Goal: Manage account settings

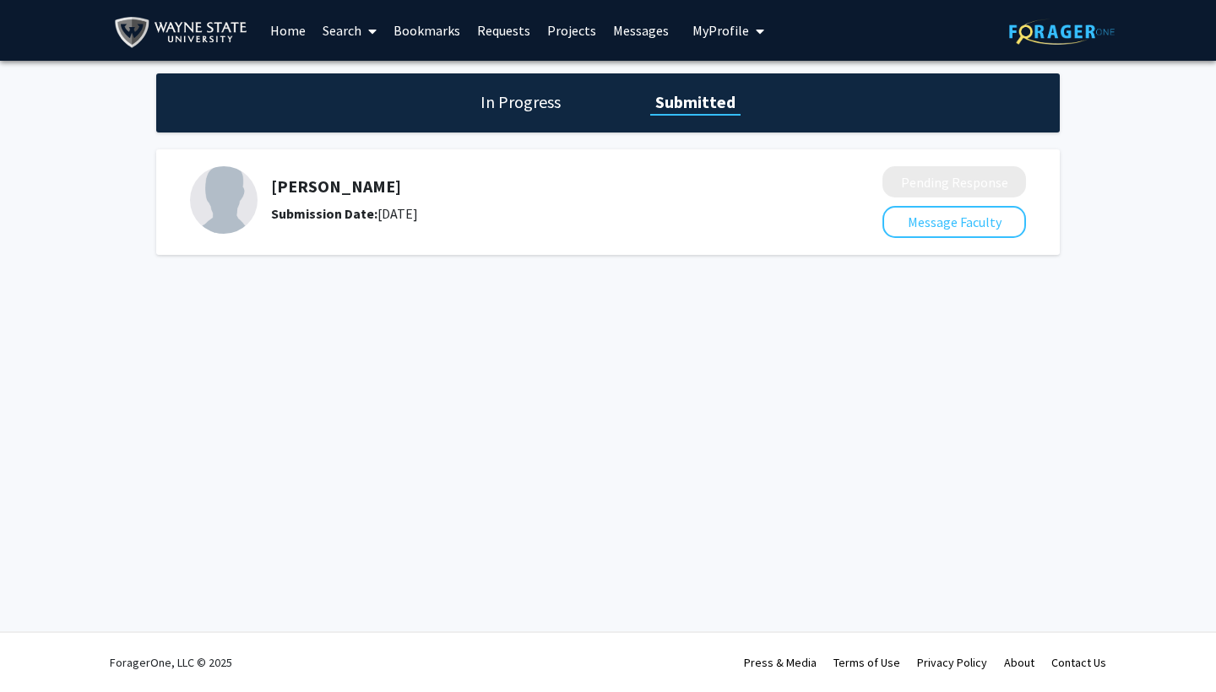
click at [318, 211] on b "Submission Date:" at bounding box center [324, 213] width 106 height 17
click at [448, 201] on div "[PERSON_NAME] Submission Date: [DATE]" at bounding box center [532, 199] width 522 height 47
click at [610, 29] on link "Messages" at bounding box center [641, 30] width 73 height 59
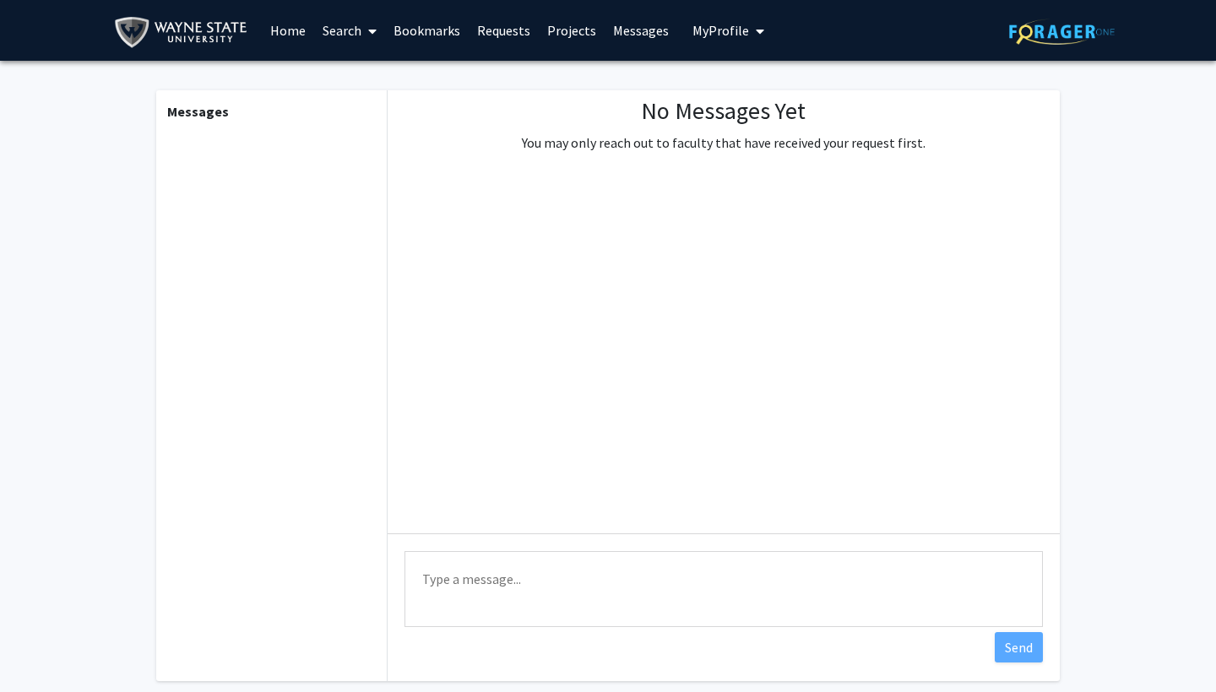
click at [481, 41] on link "Requests" at bounding box center [504, 30] width 70 height 59
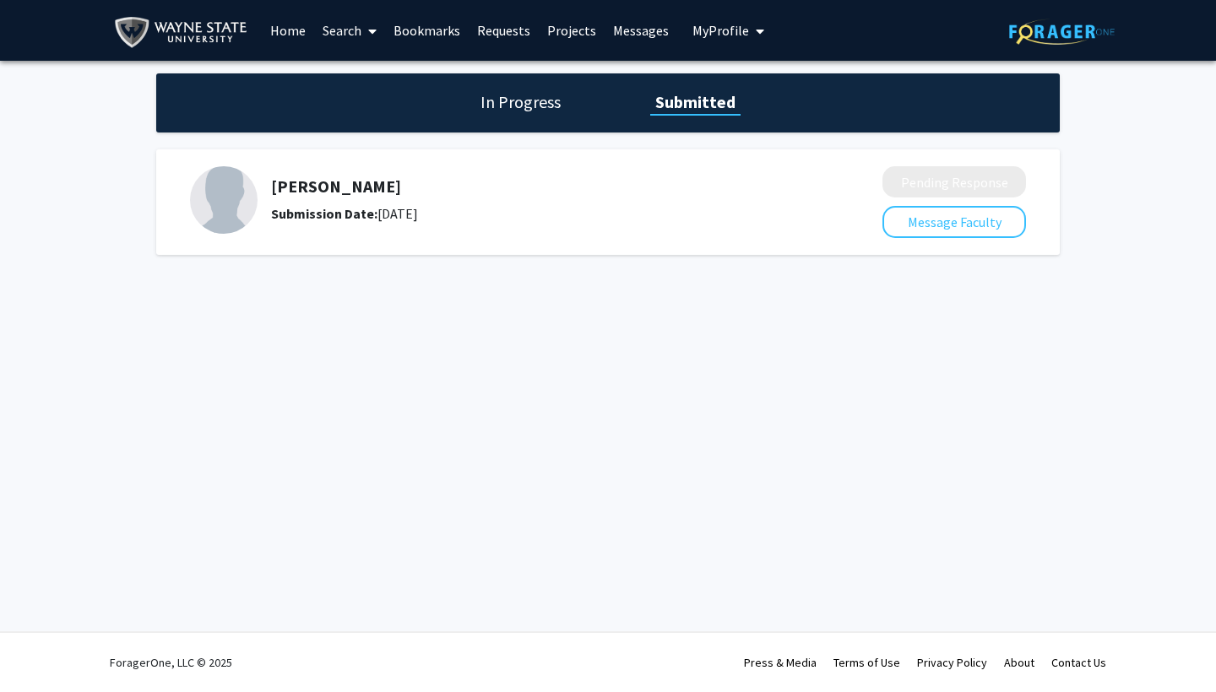
click at [524, 104] on h1 "In Progress" at bounding box center [520, 102] width 90 height 24
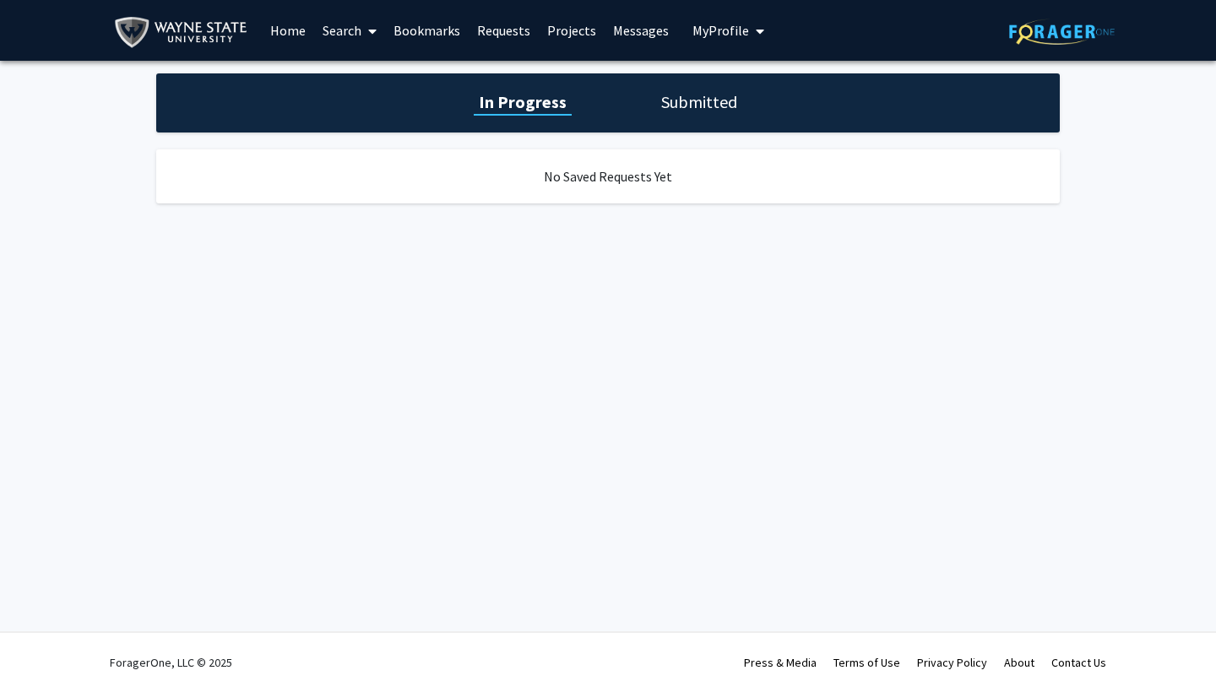
click at [694, 100] on h1 "Submitted" at bounding box center [699, 102] width 86 height 24
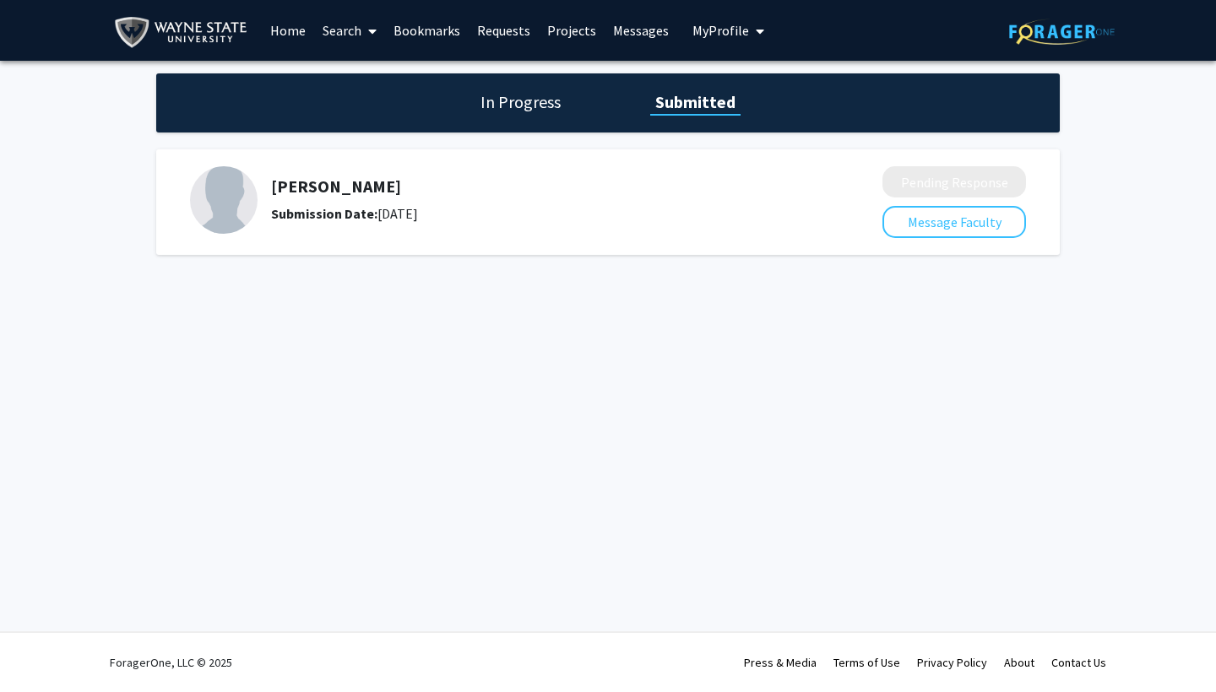
click at [455, 210] on div "Submission Date: [DATE]" at bounding box center [532, 214] width 522 height 20
click at [938, 223] on button "Message Faculty" at bounding box center [954, 222] width 144 height 32
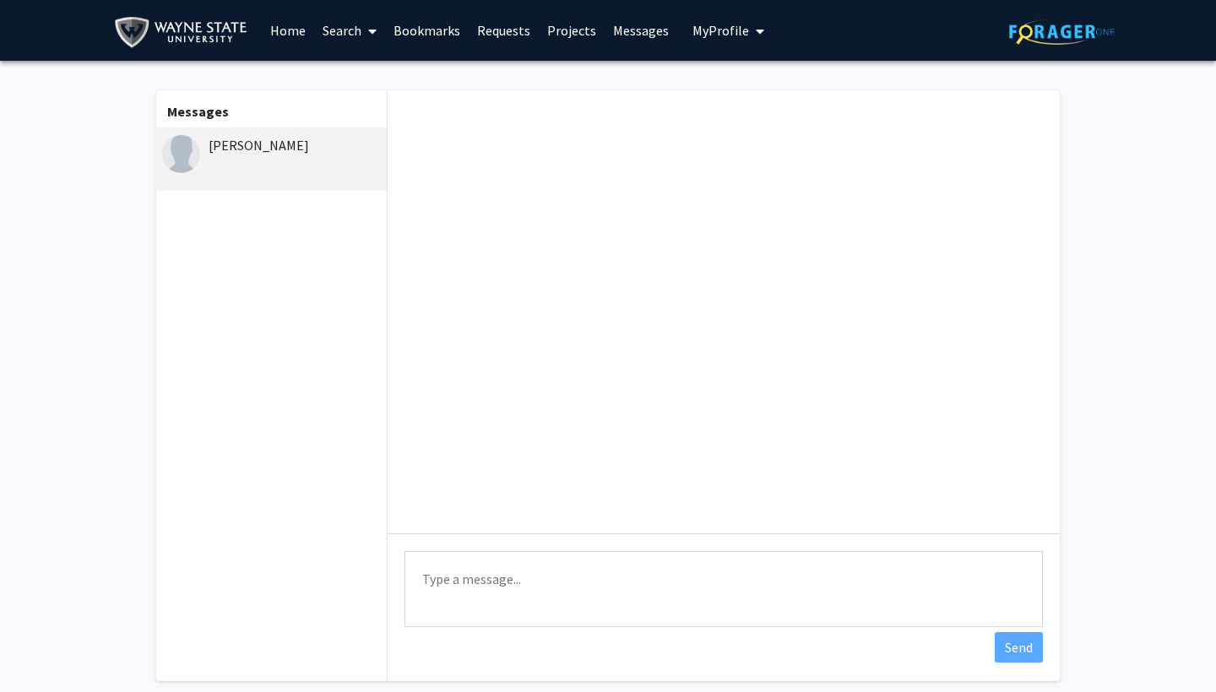
click at [497, 32] on link "Requests" at bounding box center [504, 30] width 70 height 59
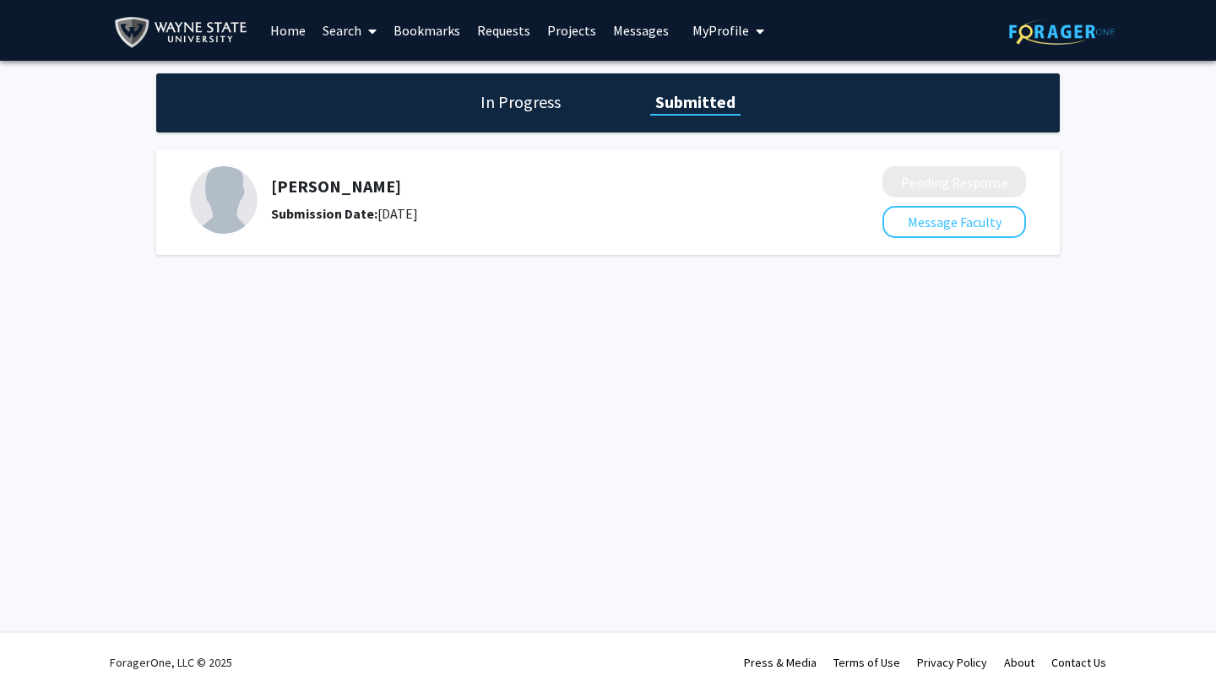
click at [584, 29] on link "Projects" at bounding box center [572, 30] width 66 height 59
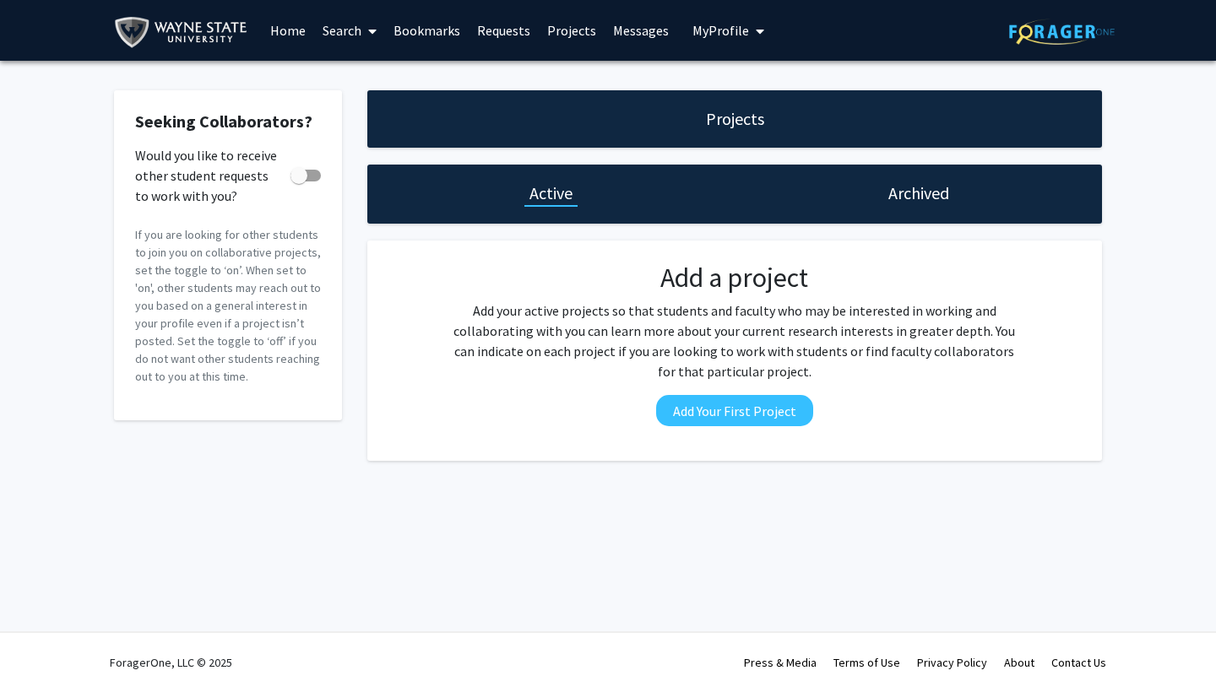
click at [644, 29] on link "Messages" at bounding box center [641, 30] width 73 height 59
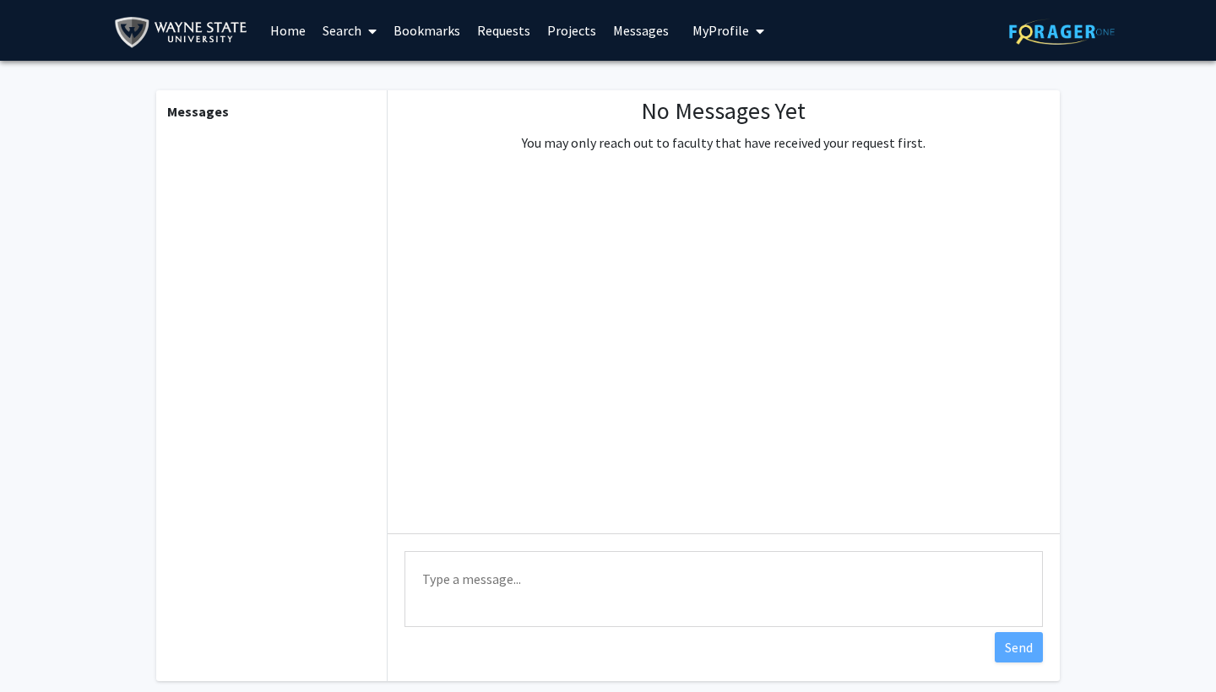
click at [280, 30] on link "Home" at bounding box center [288, 30] width 52 height 59
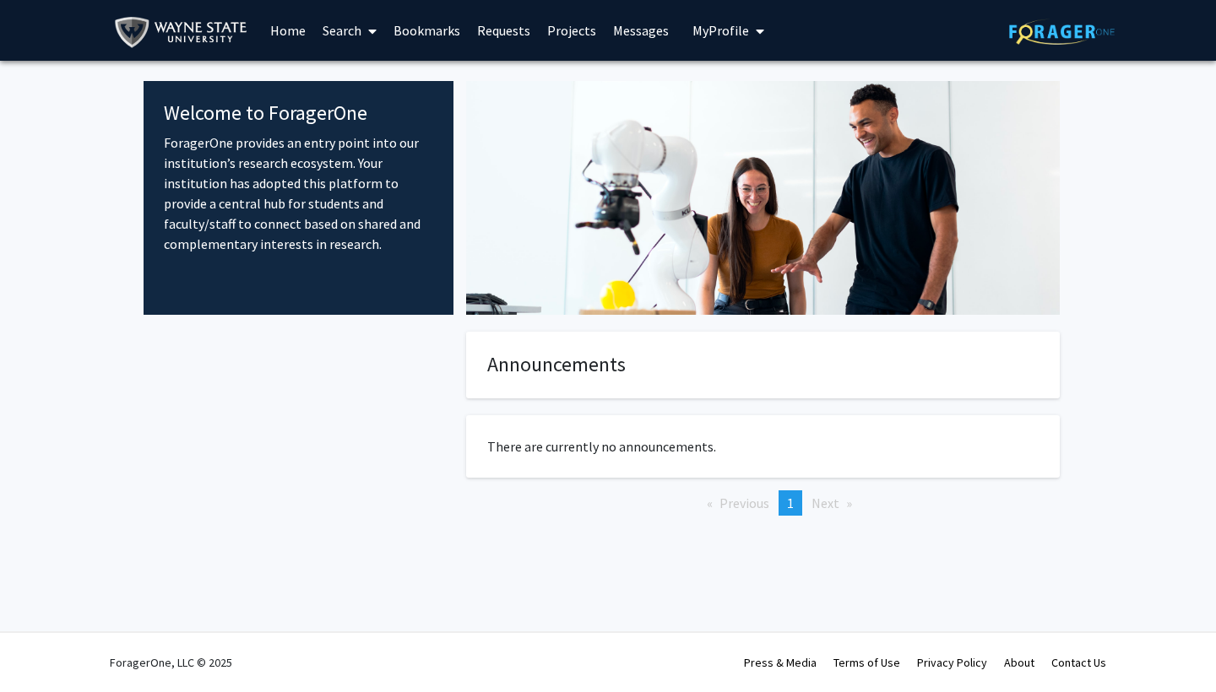
click at [621, 36] on link "Messages" at bounding box center [641, 30] width 73 height 59
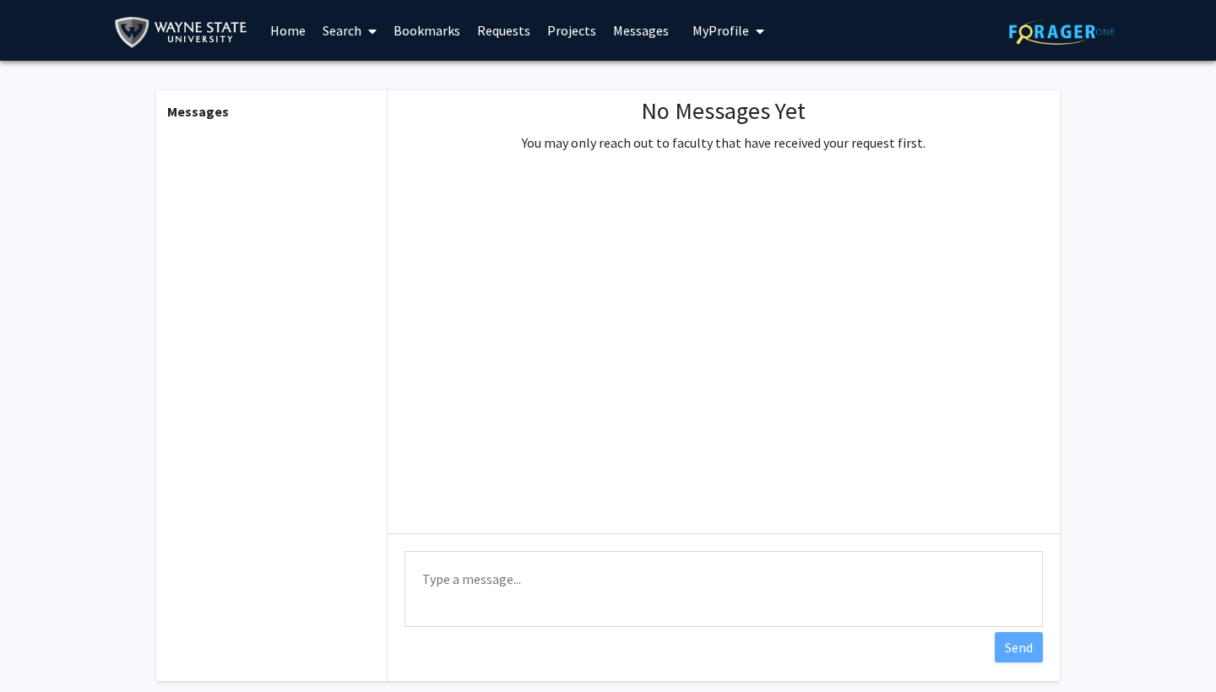
click at [561, 34] on link "Projects" at bounding box center [572, 30] width 66 height 59
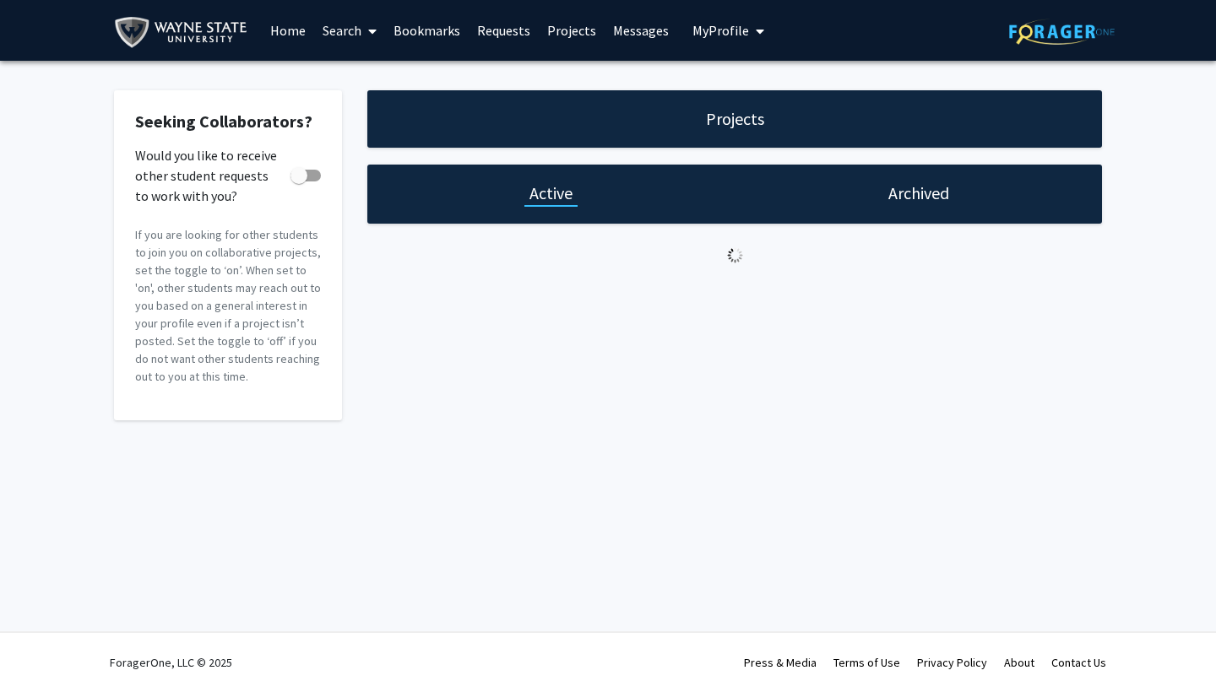
click at [506, 38] on link "Requests" at bounding box center [504, 30] width 70 height 59
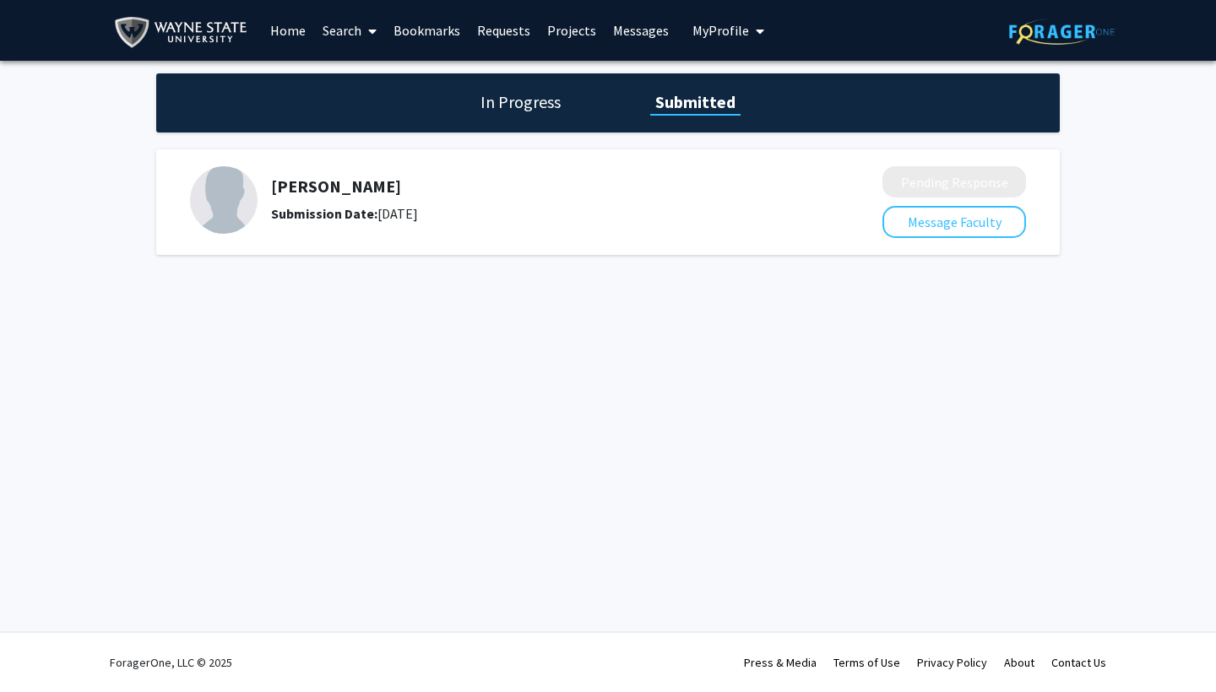
click at [712, 22] on button "My Profile" at bounding box center [728, 30] width 82 height 61
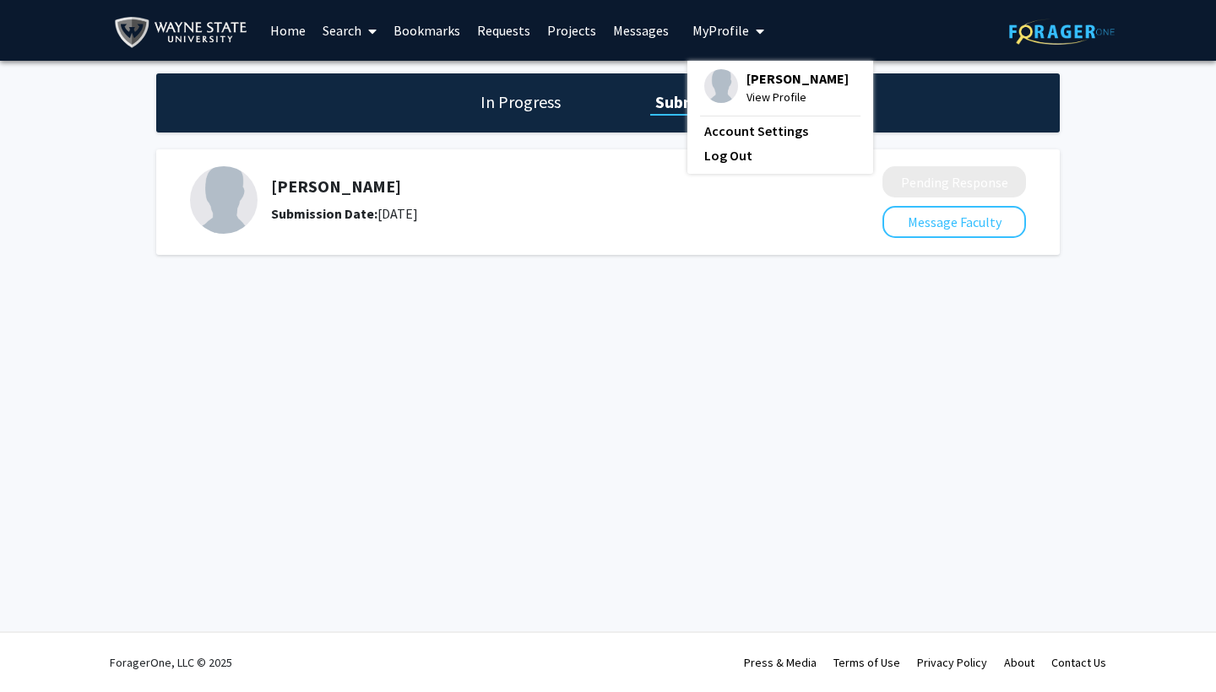
click at [757, 84] on span "[PERSON_NAME]" at bounding box center [797, 78] width 102 height 19
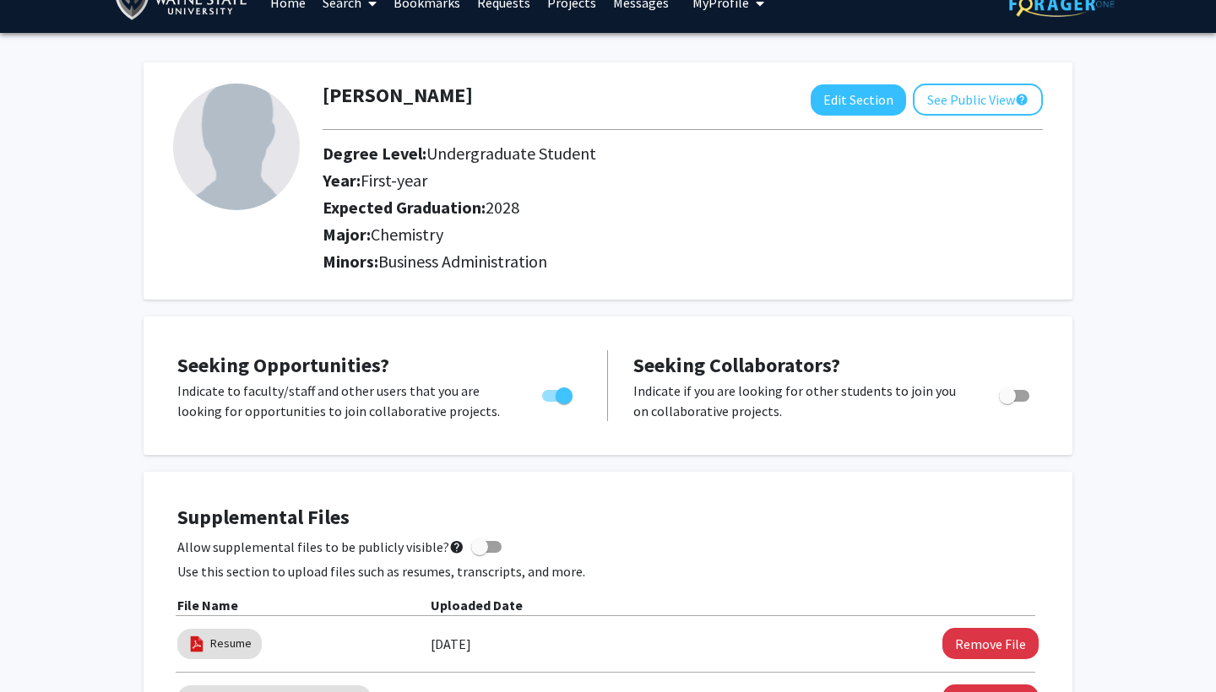
scroll to position [30, 0]
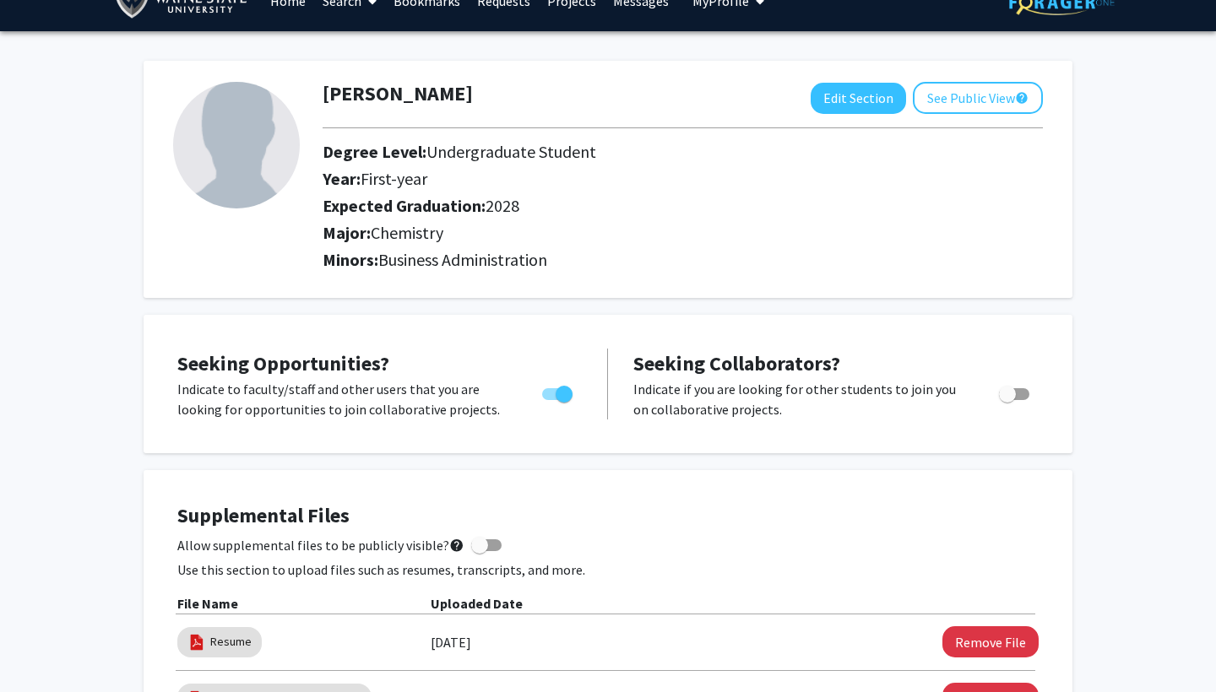
click at [1009, 394] on span "Toggle" at bounding box center [1007, 394] width 17 height 17
click at [1007, 400] on input "Would you like to receive other student requests to work with you?" at bounding box center [1007, 400] width 1 height 1
checkbox input "true"
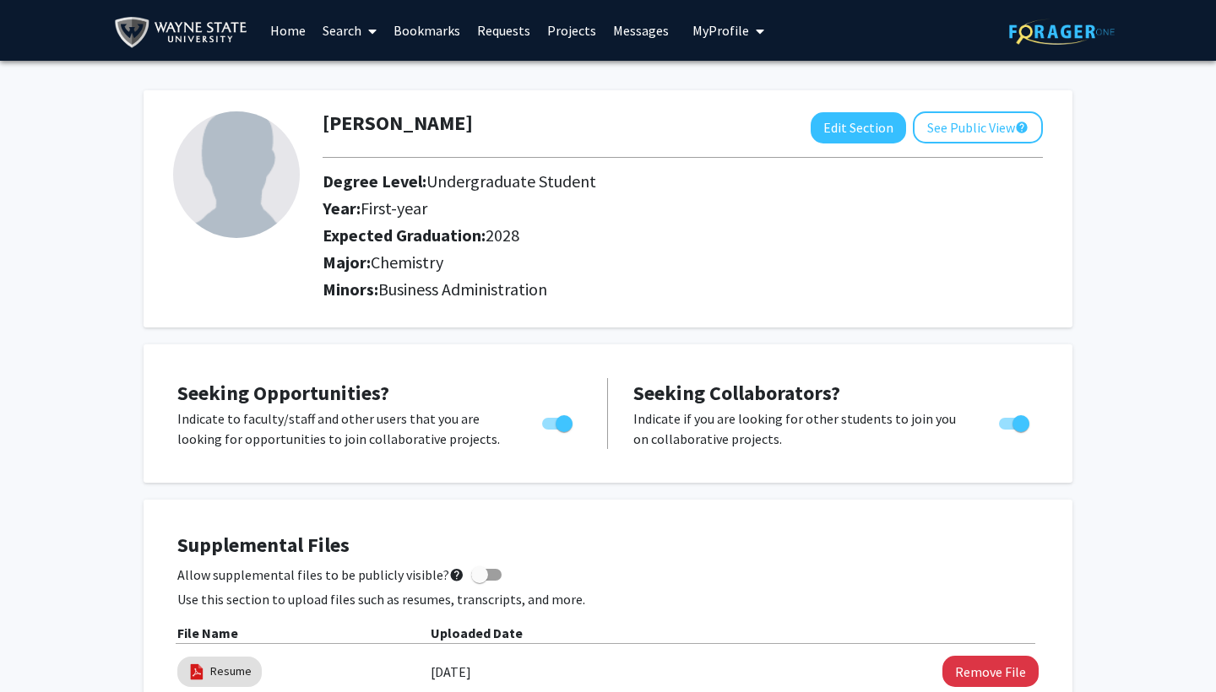
scroll to position [0, 0]
click at [497, 41] on link "Requests" at bounding box center [504, 30] width 70 height 59
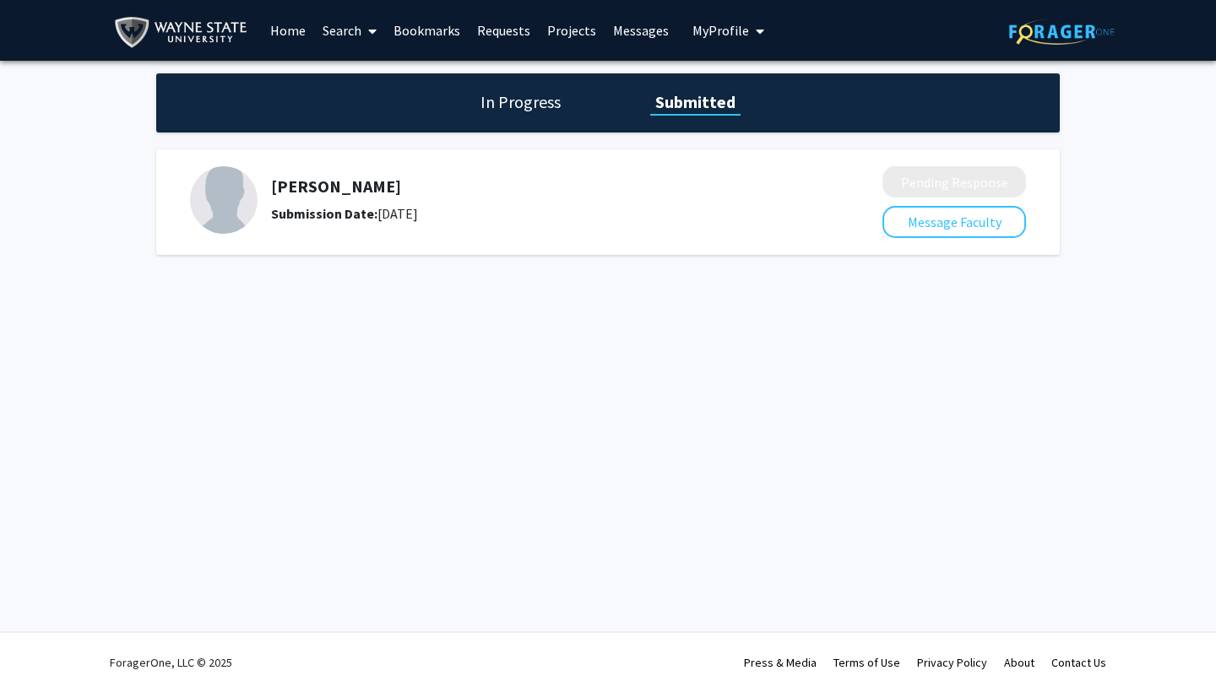
click at [300, 185] on h5 "[PERSON_NAME]" at bounding box center [532, 186] width 522 height 20
click at [513, 184] on h5 "[PERSON_NAME]" at bounding box center [532, 186] width 522 height 20
click at [646, 180] on h5 "[PERSON_NAME]" at bounding box center [532, 186] width 522 height 20
click at [459, 182] on h5 "[PERSON_NAME]" at bounding box center [532, 186] width 522 height 20
click at [349, 377] on div "Skip navigation Home Search Bookmarks Requests Projects Messages My Profile [PE…" at bounding box center [608, 346] width 1216 height 692
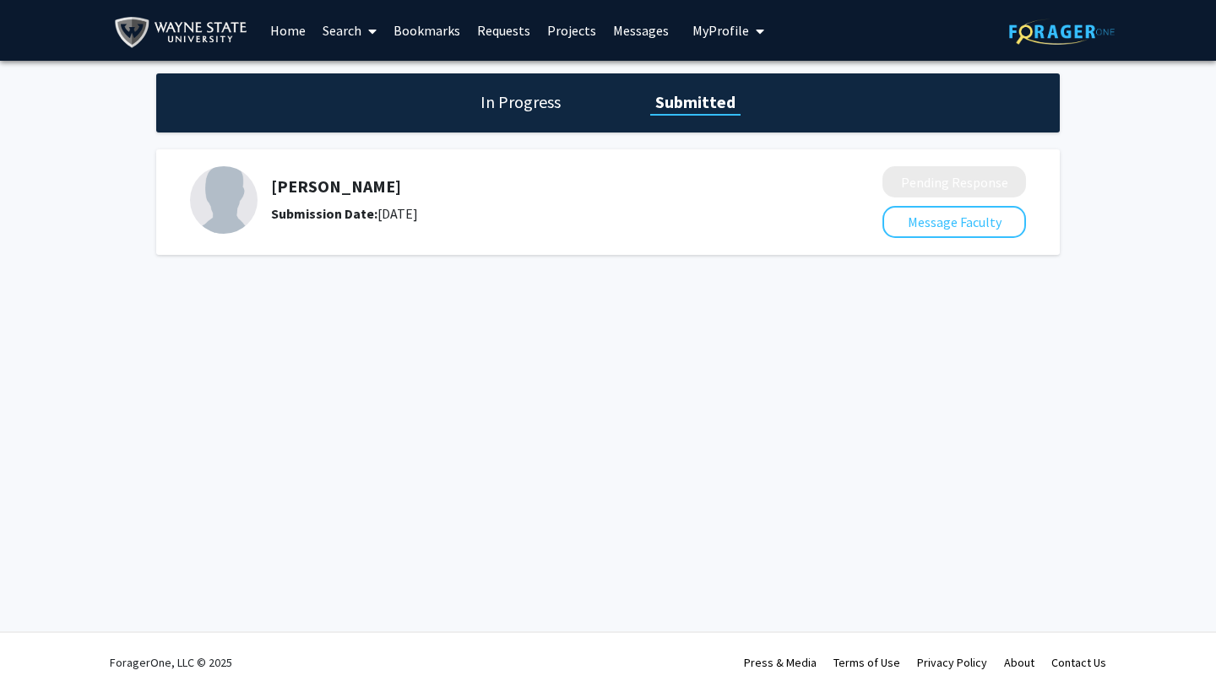
click at [285, 28] on link "Home" at bounding box center [288, 30] width 52 height 59
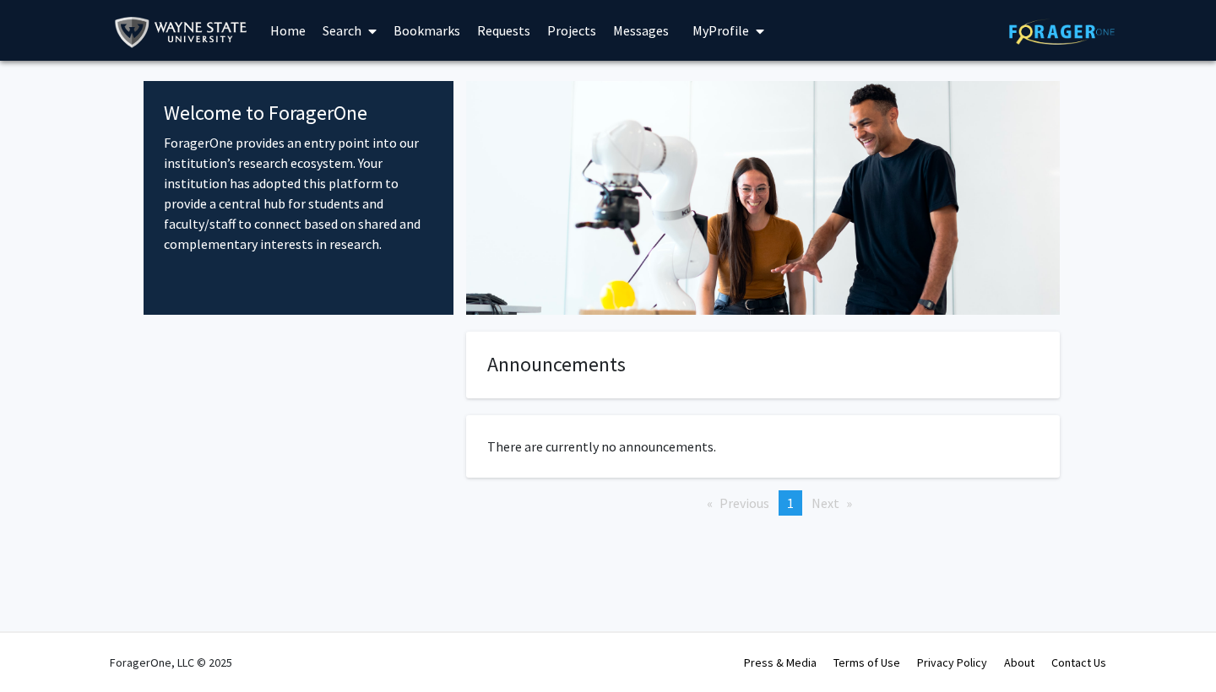
click at [123, 156] on fg-internal-home-page "Welcome to ForagerOne ForagerOne provides an entry point into our institution’s…" at bounding box center [608, 315] width 1216 height 509
